Goal: Submit feedback/report problem

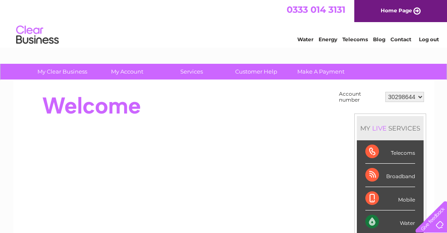
click at [421, 96] on select "30298644 30308810" at bounding box center [404, 97] width 39 height 10
select select "30308810"
click at [385, 92] on select "30298644 30308810" at bounding box center [404, 97] width 39 height 10
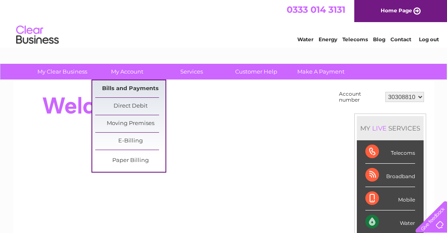
click at [134, 88] on link "Bills and Payments" at bounding box center [130, 88] width 70 height 17
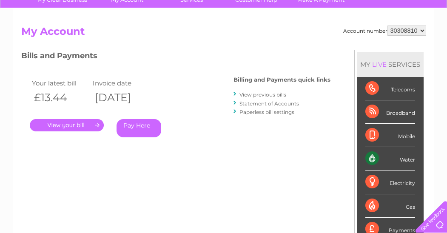
scroll to position [85, 0]
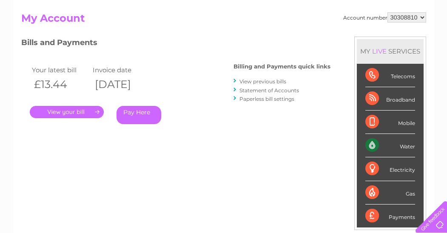
click at [275, 91] on link "Statement of Accounts" at bounding box center [270, 90] width 60 height 6
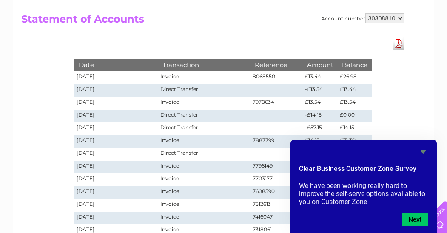
scroll to position [85, 0]
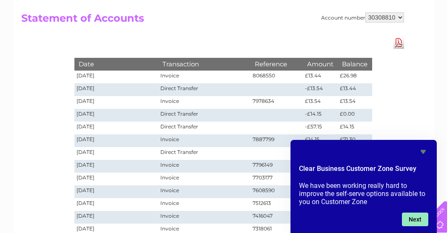
click at [413, 219] on button "Next" at bounding box center [415, 220] width 26 height 14
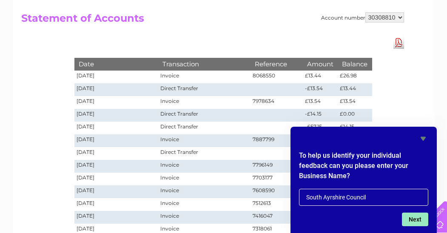
type input "South Ayrshire Council"
drag, startPoint x: 416, startPoint y: 219, endPoint x: 417, endPoint y: 212, distance: 6.9
click at [416, 219] on button "Next" at bounding box center [415, 220] width 26 height 14
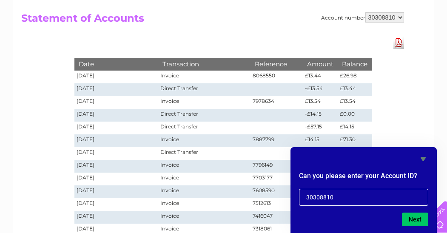
drag, startPoint x: 334, startPoint y: 198, endPoint x: 299, endPoint y: 195, distance: 34.6
click at [299, 197] on div "Can you please enter your Account ID? 30308810" at bounding box center [364, 188] width 140 height 38
click at [402, 19] on select "30298644 30308810" at bounding box center [384, 17] width 39 height 10
click at [343, 197] on input "30308810" at bounding box center [363, 197] width 129 height 17
click at [400, 19] on select "30298644 30308810" at bounding box center [384, 17] width 39 height 10
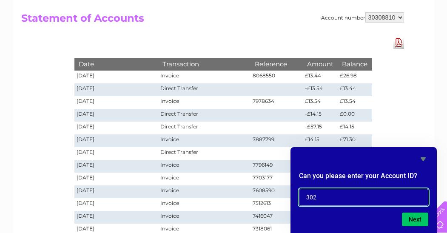
click at [317, 198] on input "302" at bounding box center [363, 197] width 129 height 17
type input "30298644"
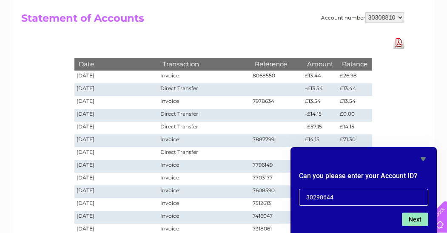
click at [417, 219] on button "Next" at bounding box center [415, 220] width 26 height 14
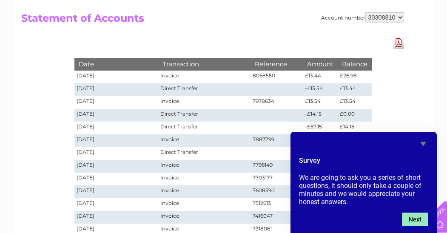
click at [418, 217] on button "Next" at bounding box center [415, 220] width 26 height 14
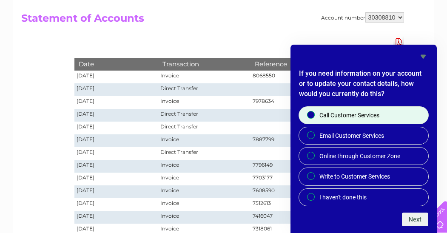
click at [311, 114] on input "Call Customer Services" at bounding box center [312, 116] width 6 height 6
radio input "true"
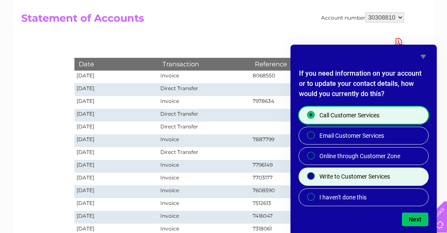
click at [310, 179] on input "Write to Customer Services" at bounding box center [312, 177] width 6 height 6
radio input "true"
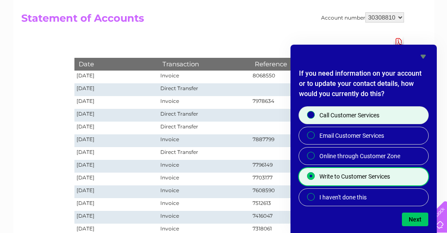
click at [310, 114] on input "Call Customer Services" at bounding box center [312, 116] width 6 height 6
radio input "true"
radio input "false"
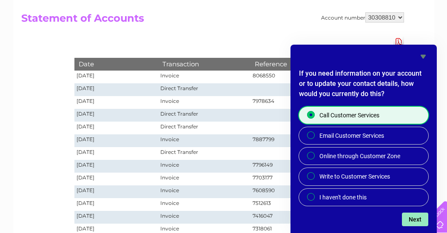
click at [414, 221] on button "Next" at bounding box center [415, 220] width 26 height 14
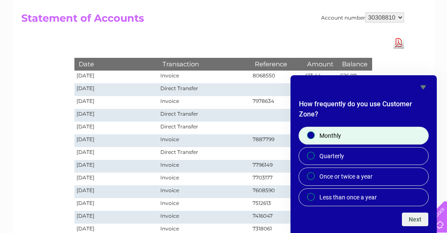
click at [311, 134] on input "Monthly" at bounding box center [312, 136] width 6 height 6
radio input "true"
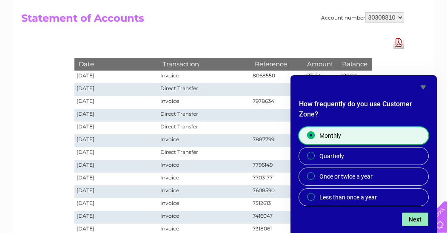
click at [416, 220] on button "Next" at bounding box center [415, 220] width 26 height 14
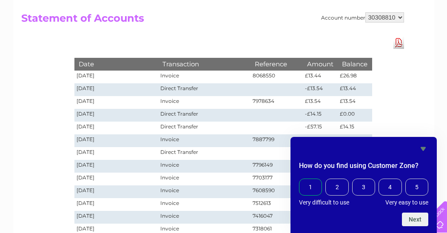
click at [317, 186] on span "1" at bounding box center [310, 187] width 23 height 17
click at [301, 180] on input "1" at bounding box center [301, 180] width 0 height 0
click at [418, 220] on button "Next" at bounding box center [415, 220] width 26 height 14
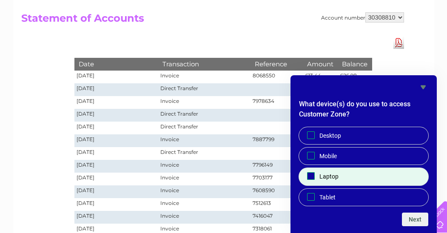
click at [311, 174] on input "Laptop" at bounding box center [311, 177] width 6 height 6
checkbox input "true"
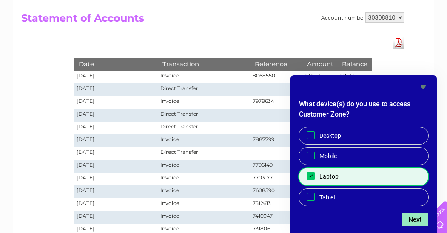
click at [418, 218] on button "Next" at bounding box center [415, 220] width 26 height 14
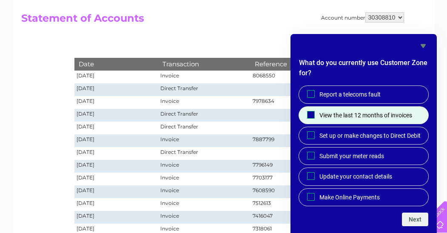
click at [313, 112] on input "View the last 12 months of invoices" at bounding box center [311, 115] width 6 height 6
checkbox input "true"
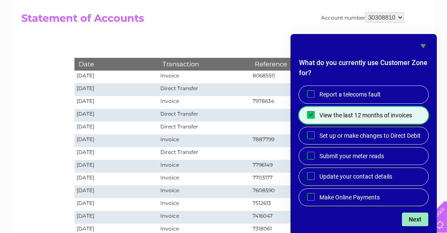
click at [420, 219] on button "Next" at bounding box center [415, 220] width 26 height 14
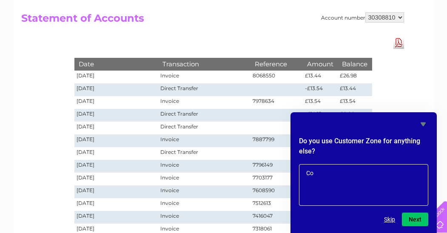
type textarea "C"
type textarea "I"
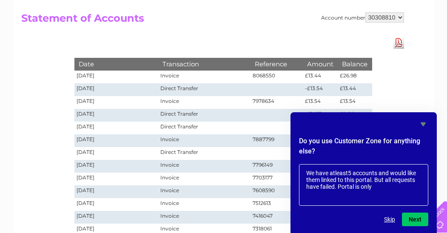
drag, startPoint x: 377, startPoint y: 191, endPoint x: 343, endPoint y: 187, distance: 33.4
click at [343, 187] on textarea "We have atleast5 accounts and would like them linked to this portal. But all re…" at bounding box center [363, 185] width 129 height 42
click at [348, 172] on textarea "We have atleast5 accounts and would like them linked to this portal. But all re…" at bounding box center [363, 185] width 129 height 42
type textarea "We have atleast 5 accounts and would like them linked to this portal. But all r…"
click at [418, 218] on button "Next" at bounding box center [415, 220] width 26 height 14
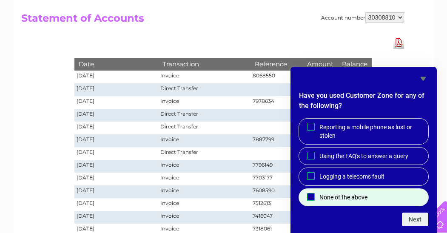
click at [311, 196] on input "None of the above" at bounding box center [311, 197] width 6 height 6
checkbox input "true"
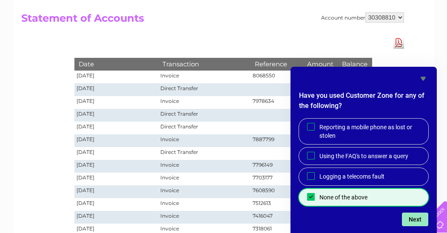
click at [416, 217] on button "Next" at bounding box center [415, 220] width 26 height 14
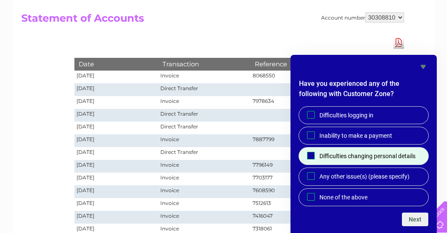
click at [312, 155] on input "Difficulties changing personal details" at bounding box center [311, 156] width 6 height 6
checkbox input "true"
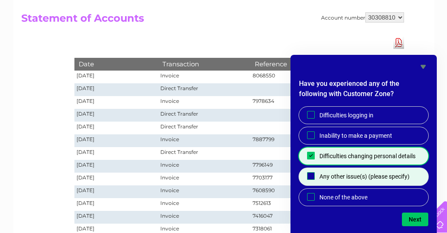
drag, startPoint x: 311, startPoint y: 176, endPoint x: 317, endPoint y: 178, distance: 6.5
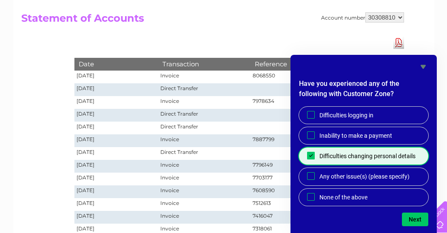
click at [311, 175] on input "Any other issue(s) (please specify)" at bounding box center [311, 177] width 6 height 6
checkbox input "true"
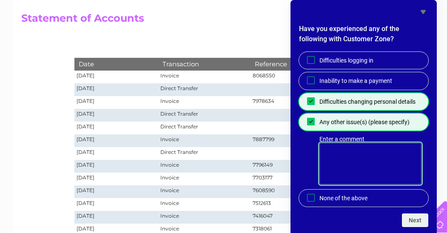
click at [331, 167] on textarea "Enter a comment" at bounding box center [371, 164] width 102 height 42
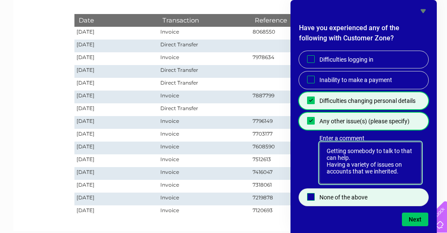
scroll to position [170, 0]
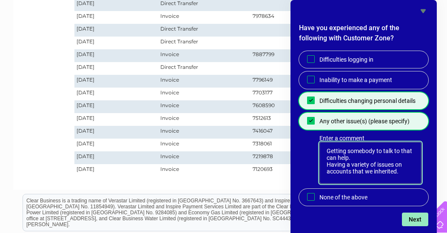
type textarea "Getting somebody to talk to that can help. Having a variety of issues on accoun…"
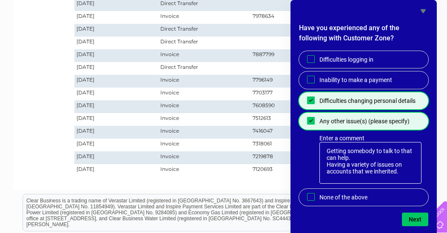
drag, startPoint x: 415, startPoint y: 218, endPoint x: 403, endPoint y: 211, distance: 14.7
click at [416, 221] on button "Next" at bounding box center [415, 220] width 26 height 14
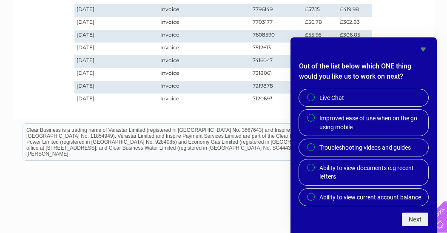
scroll to position [255, 0]
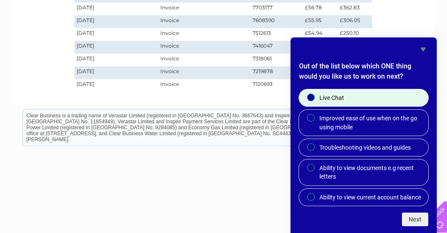
click at [311, 99] on input "Live Chat" at bounding box center [312, 98] width 6 height 6
radio input "true"
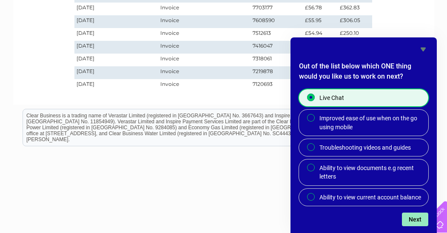
click at [414, 218] on button "Next" at bounding box center [415, 220] width 26 height 14
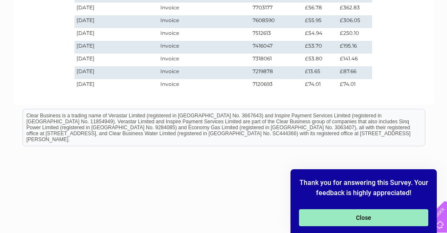
click at [369, 221] on button "Close" at bounding box center [363, 217] width 129 height 17
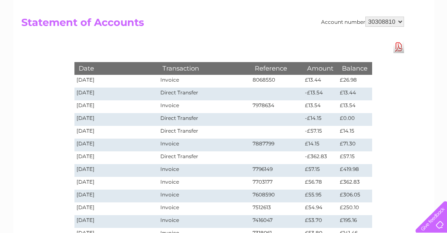
scroll to position [0, 0]
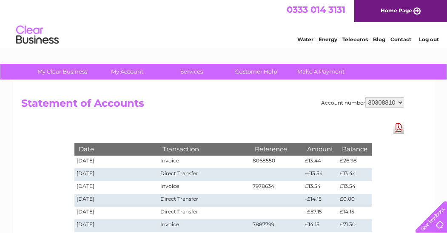
click at [401, 103] on select "30298644 30308810" at bounding box center [384, 102] width 39 height 10
select select "30298644"
click at [365, 97] on select "30298644 30308810" at bounding box center [384, 102] width 39 height 10
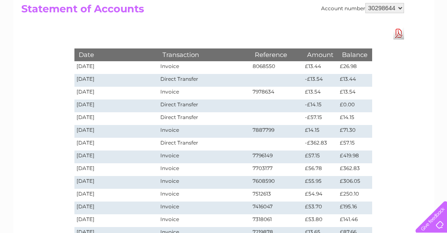
scroll to position [128, 0]
